Goal: Transaction & Acquisition: Purchase product/service

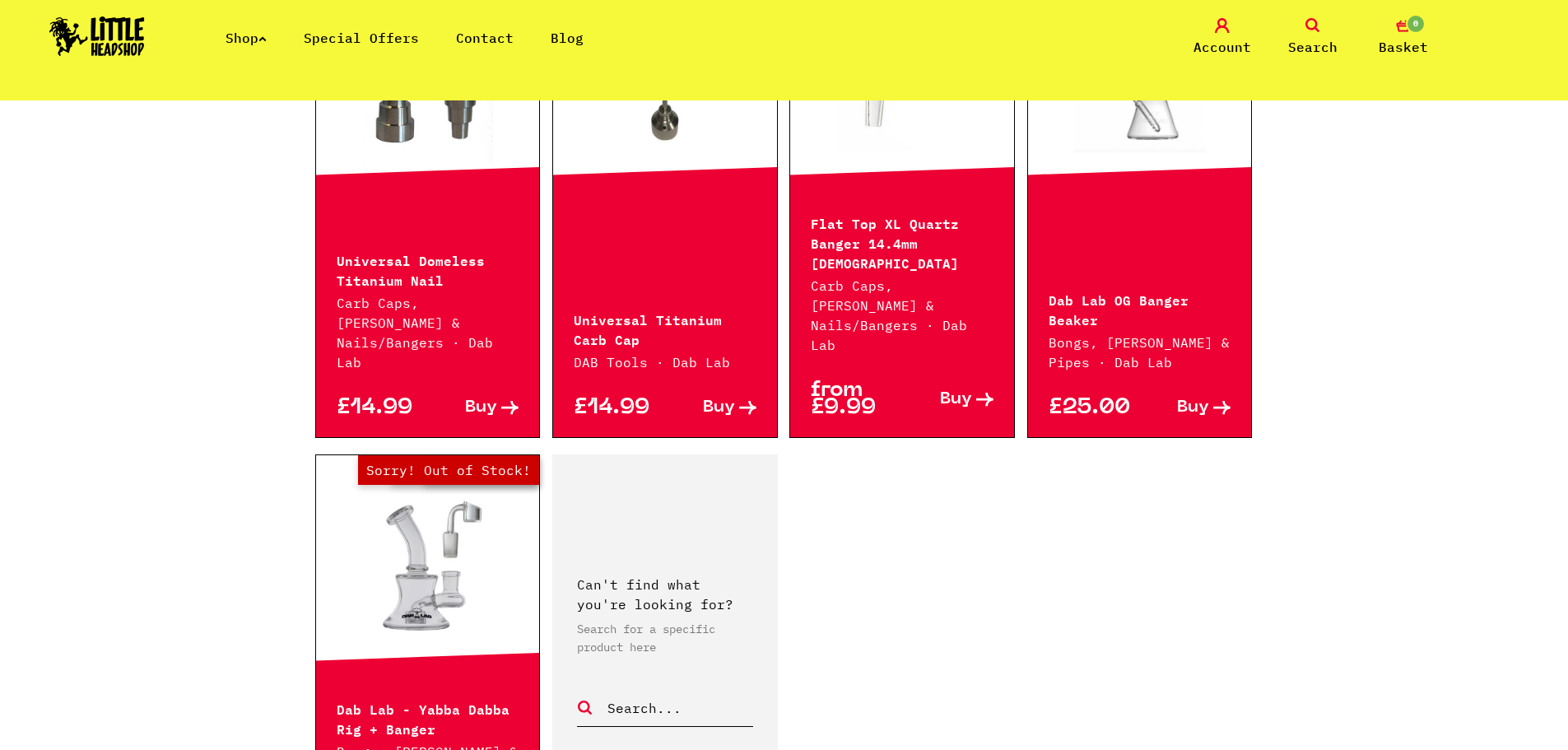
scroll to position [494, 0]
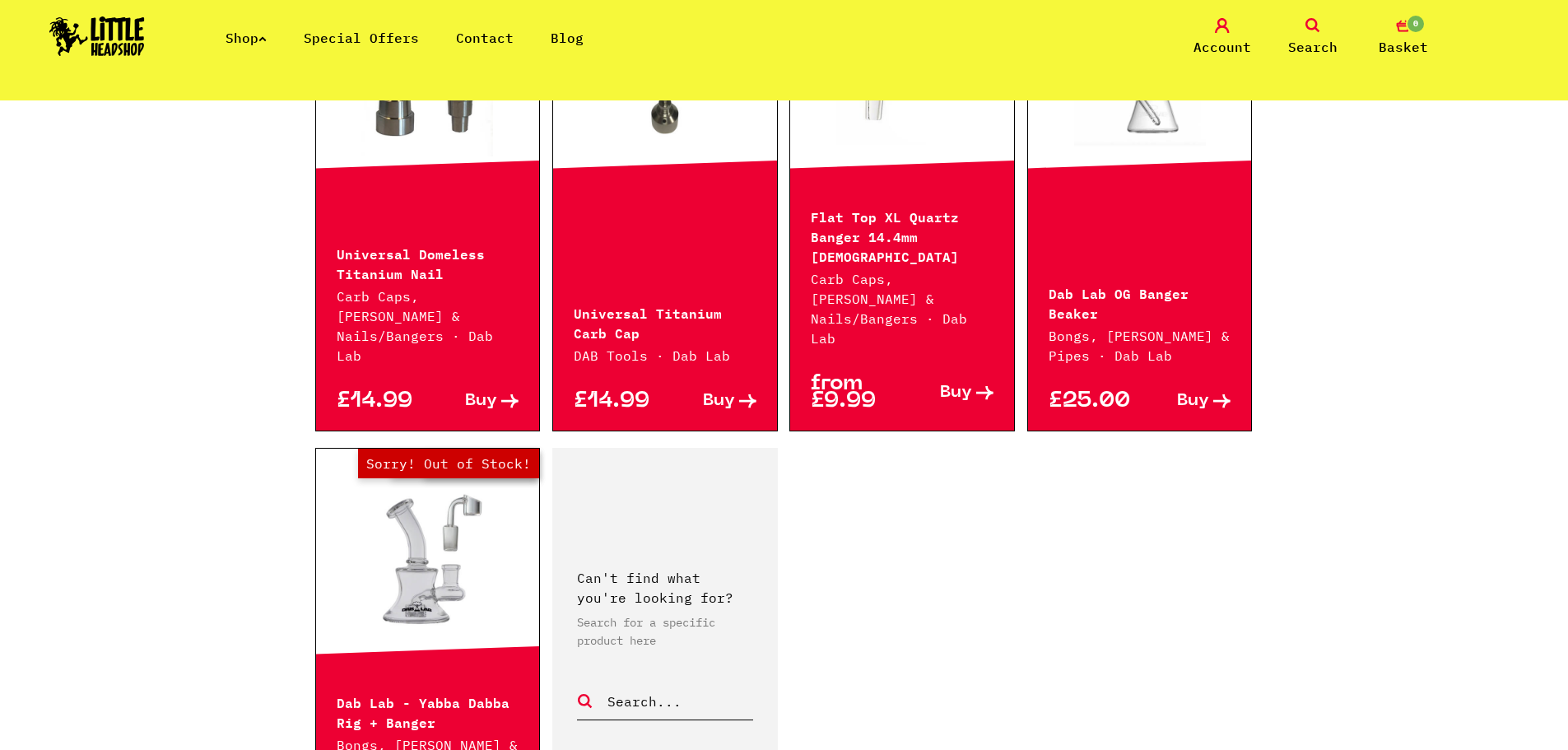
click at [438, 524] on link "Out of Stock Hurry! Low Stock Sorry! Out of Stock!" at bounding box center [428, 560] width 224 height 165
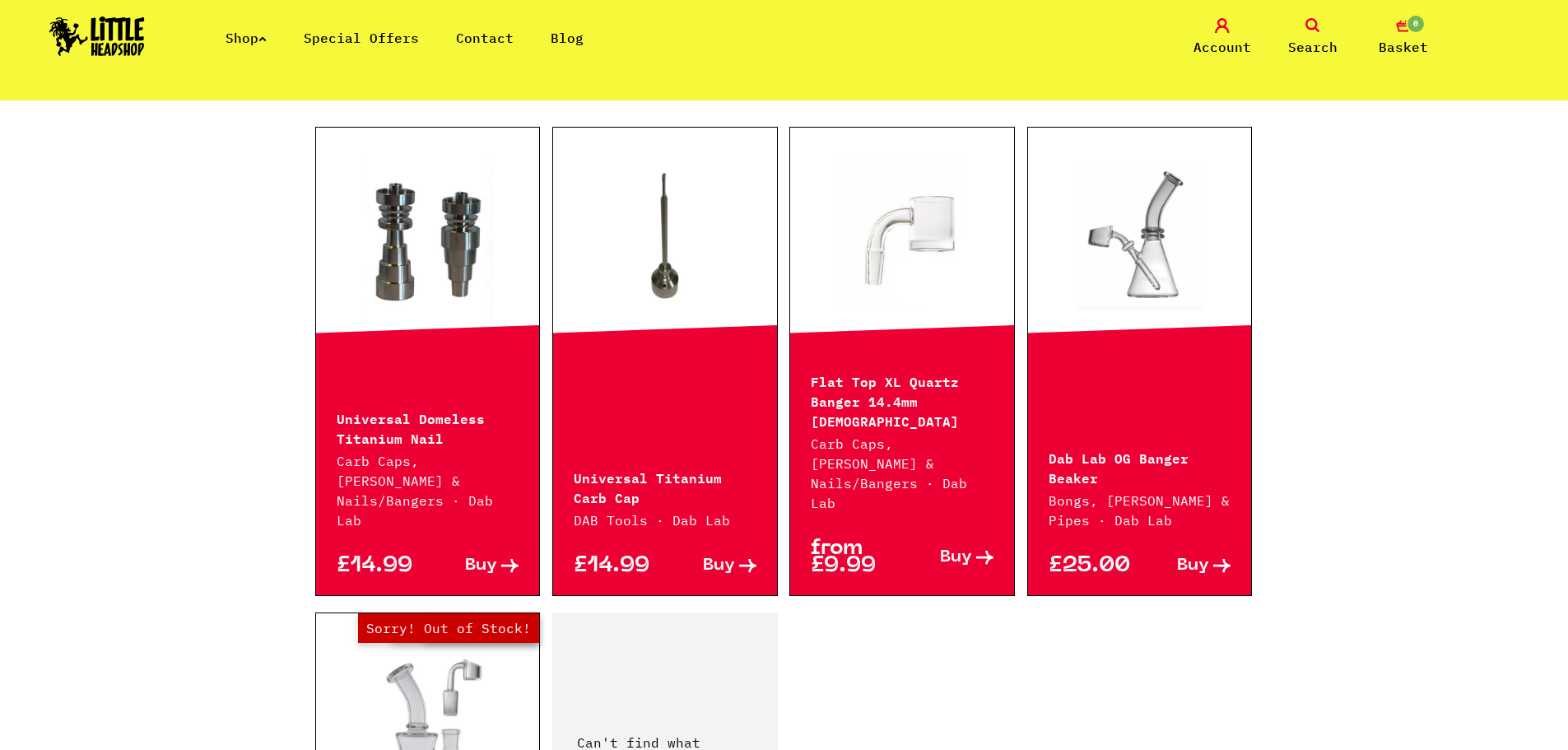
scroll to position [82, 0]
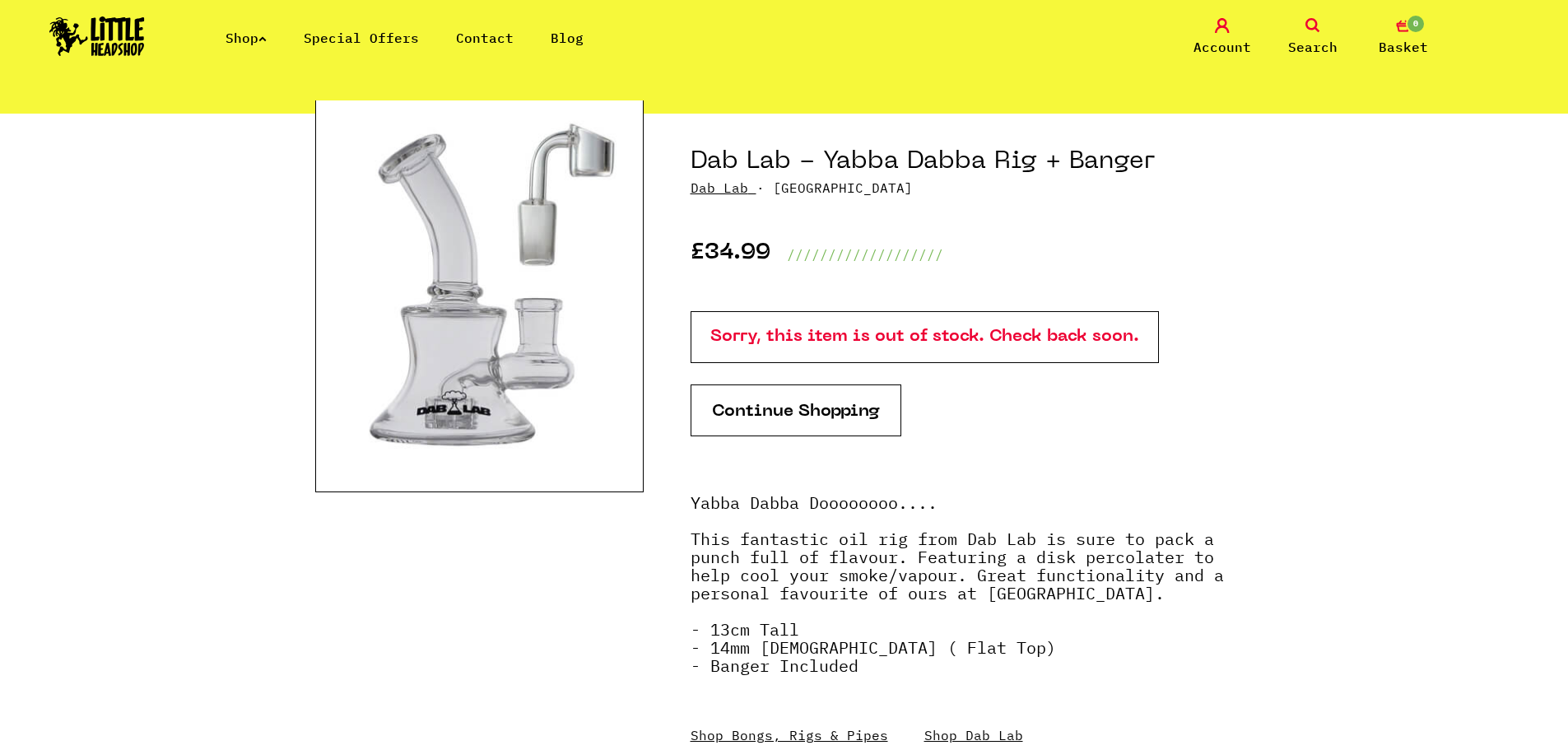
scroll to position [329, 0]
